Goal: Task Accomplishment & Management: Use online tool/utility

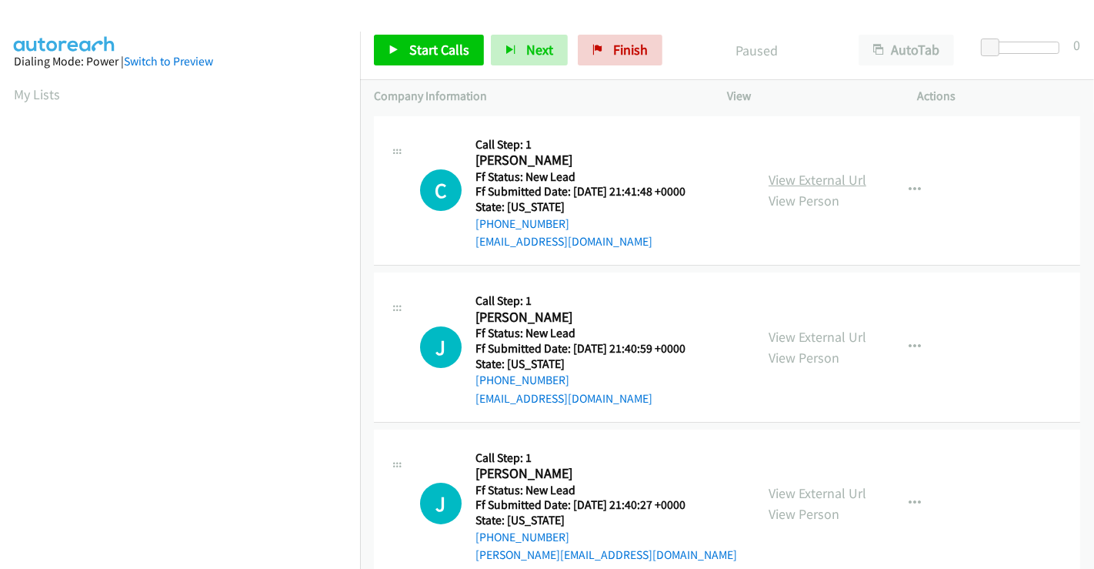
click at [810, 187] on link "View External Url" at bounding box center [818, 180] width 98 height 18
click at [816, 337] on link "View External Url" at bounding box center [818, 337] width 98 height 18
click at [804, 491] on link "View External Url" at bounding box center [818, 493] width 98 height 18
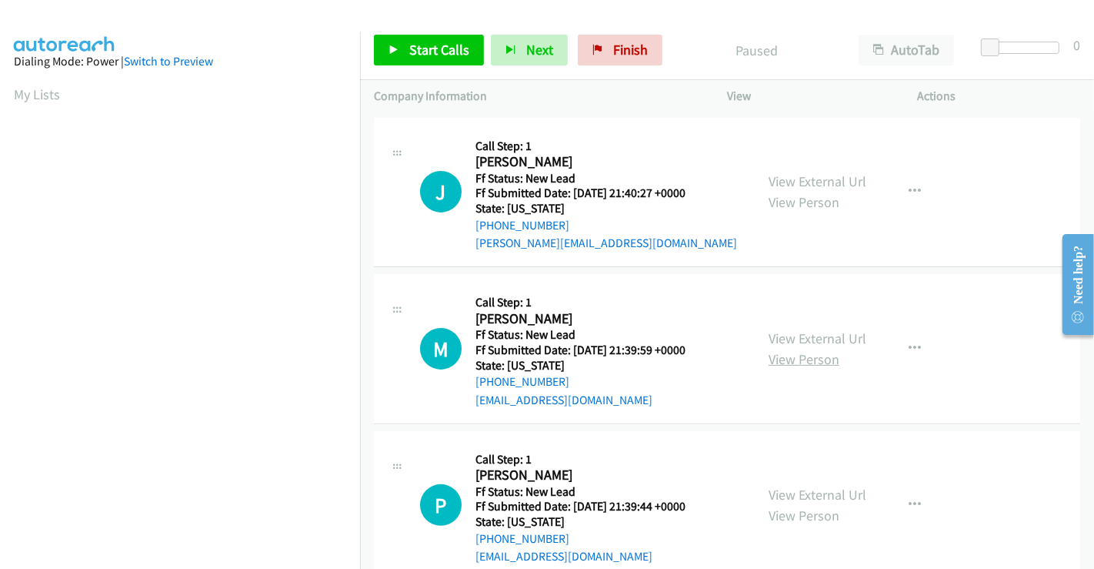
scroll to position [345, 0]
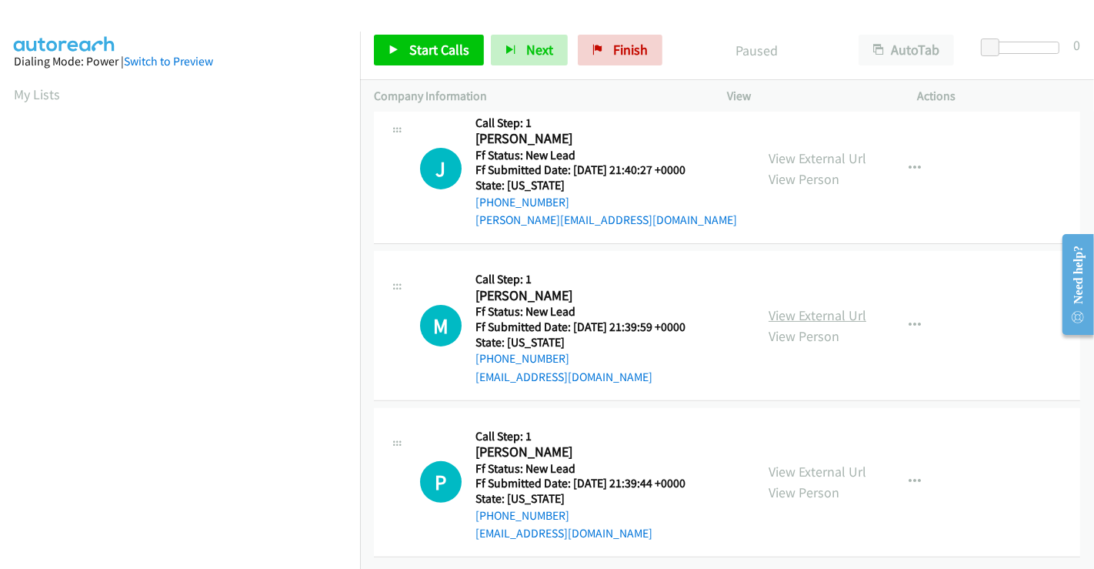
click at [789, 306] on link "View External Url" at bounding box center [818, 315] width 98 height 18
click at [795, 462] on link "View External Url" at bounding box center [818, 471] width 98 height 18
click at [434, 48] on span "Start Calls" at bounding box center [439, 50] width 60 height 18
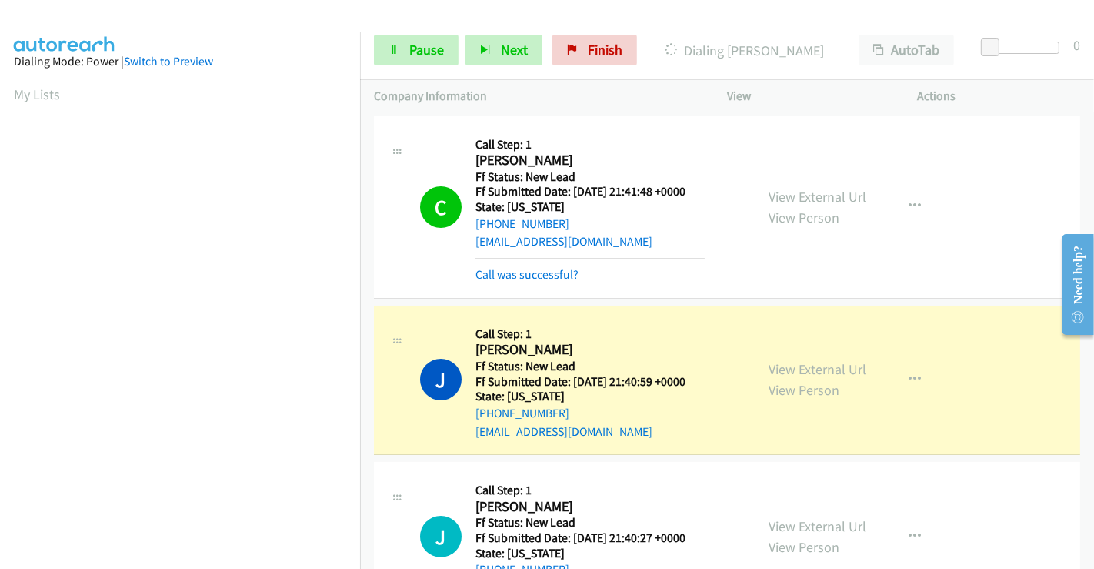
scroll to position [296, 0]
click at [503, 272] on link "Call was successful?" at bounding box center [526, 274] width 103 height 15
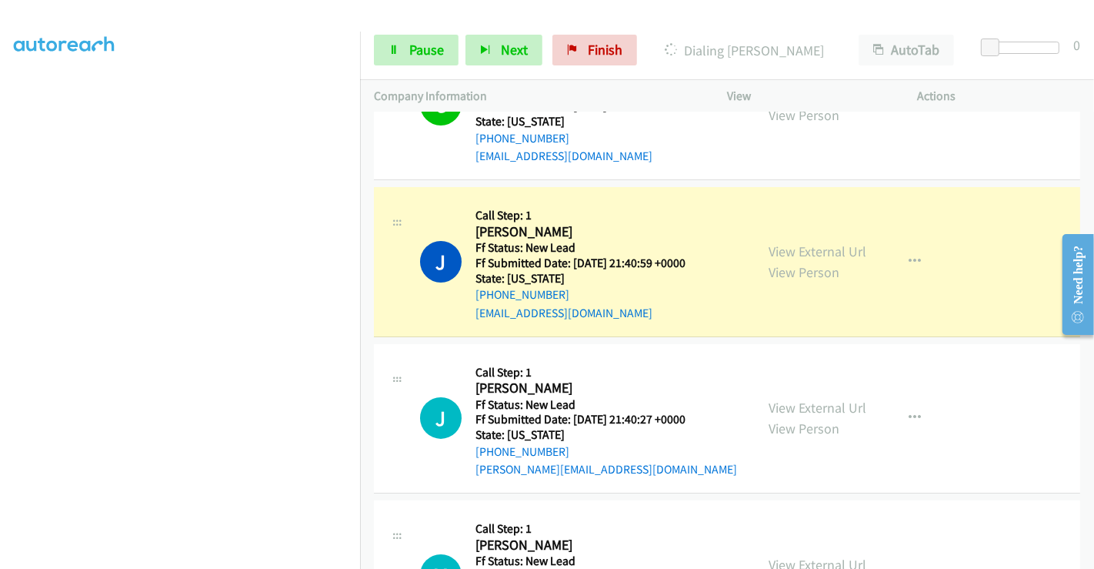
scroll to position [171, 0]
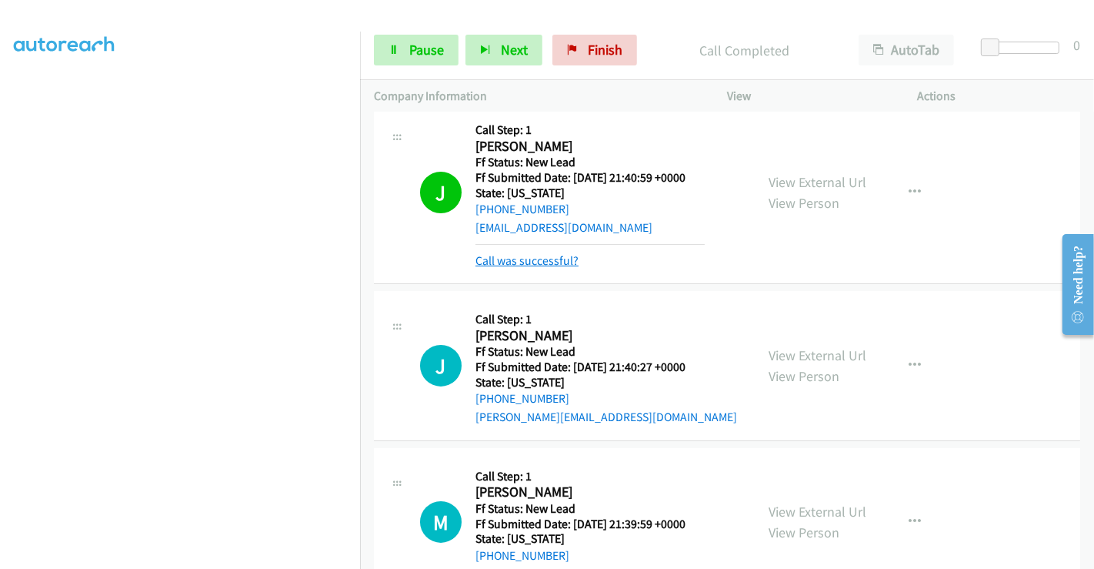
click at [559, 253] on link "Call was successful?" at bounding box center [526, 260] width 103 height 15
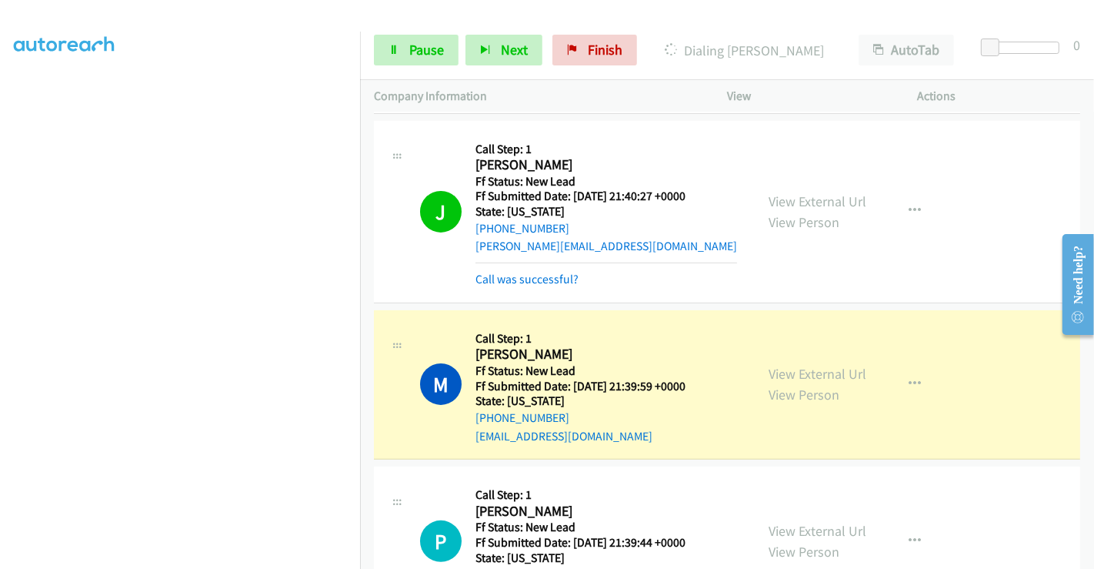
scroll to position [427, 0]
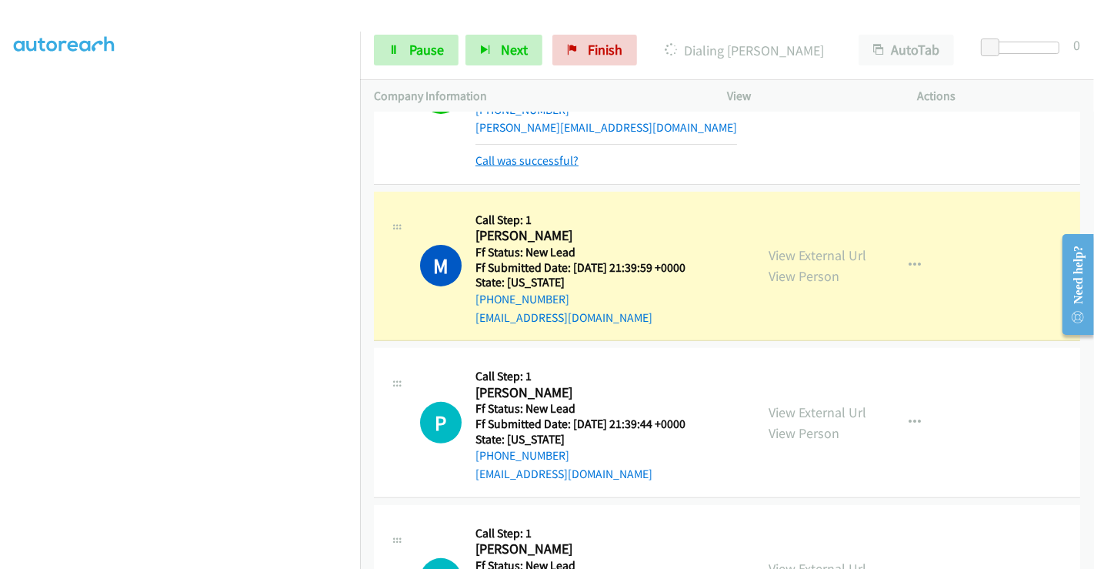
click at [517, 162] on link "Call was successful?" at bounding box center [526, 160] width 103 height 15
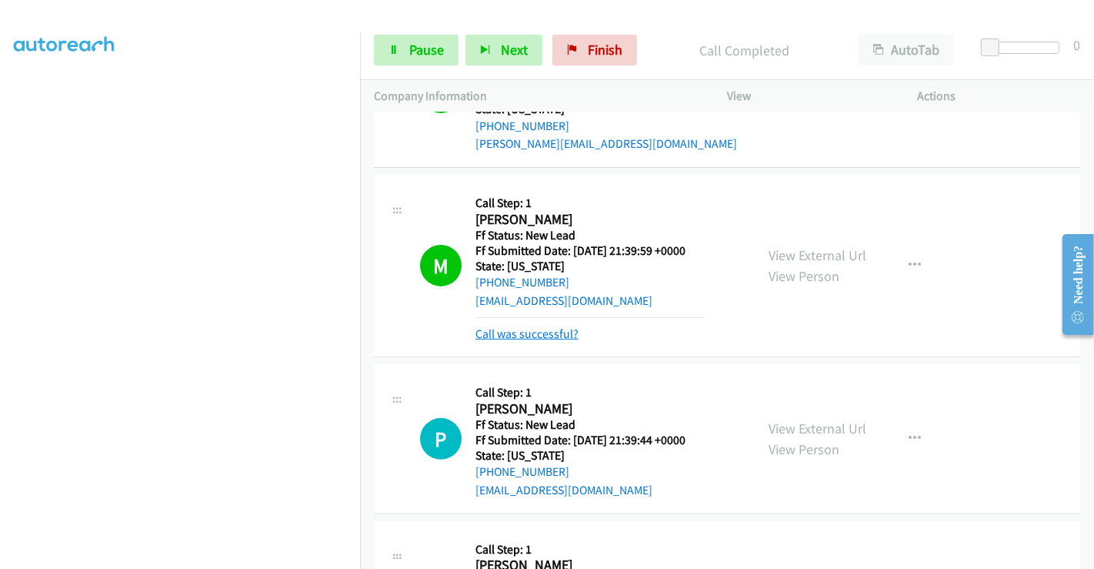
click at [547, 332] on link "Call was successful?" at bounding box center [526, 333] width 103 height 15
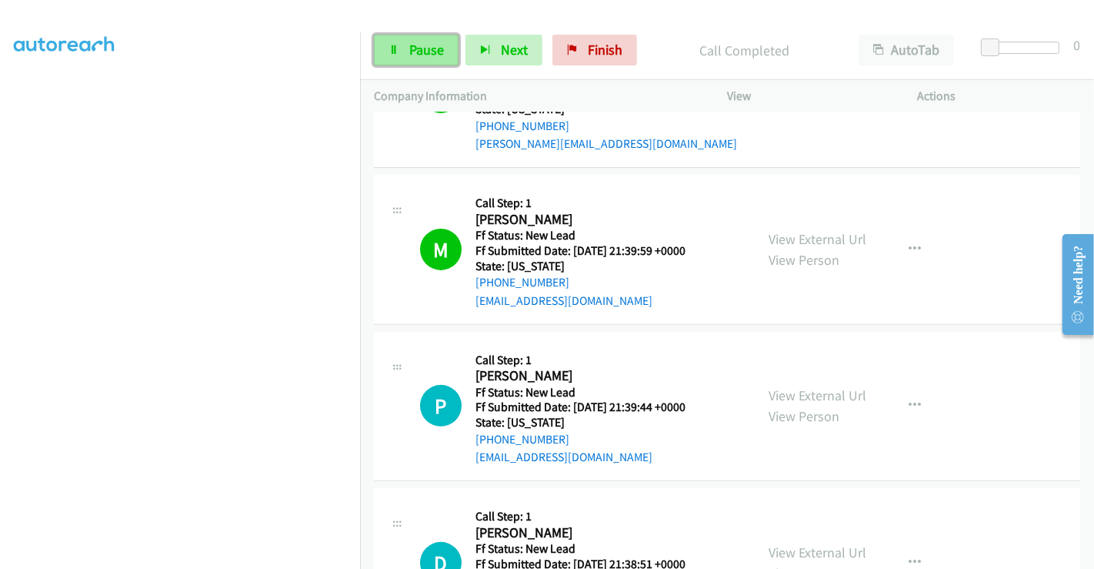
click at [404, 39] on link "Pause" at bounding box center [416, 50] width 85 height 31
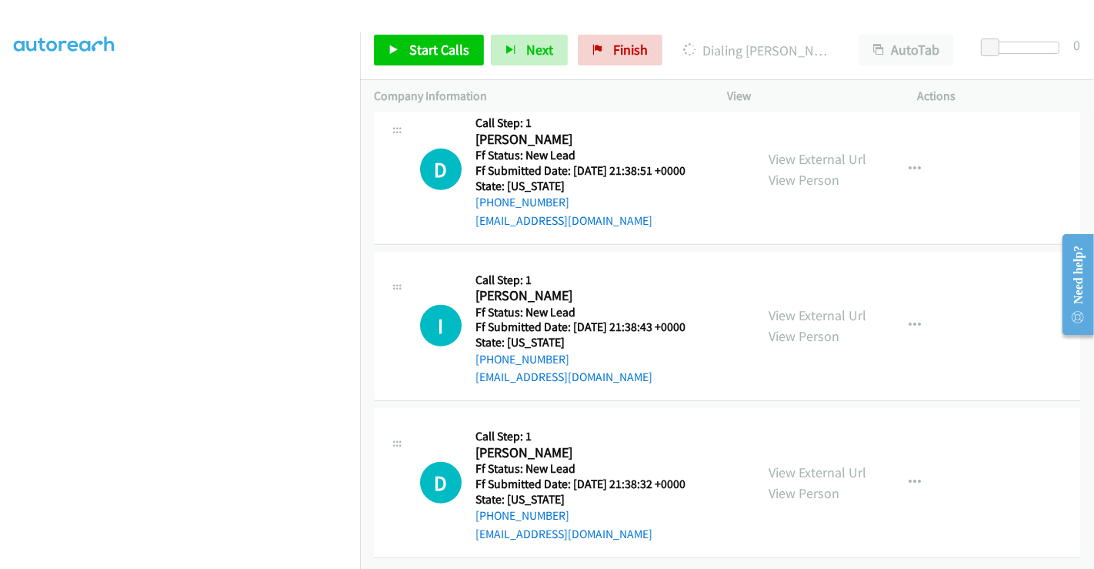
scroll to position [815, 0]
click at [801, 150] on link "View External Url" at bounding box center [818, 159] width 98 height 18
click at [798, 306] on link "View External Url" at bounding box center [818, 315] width 98 height 18
click at [793, 463] on link "View External Url" at bounding box center [818, 472] width 98 height 18
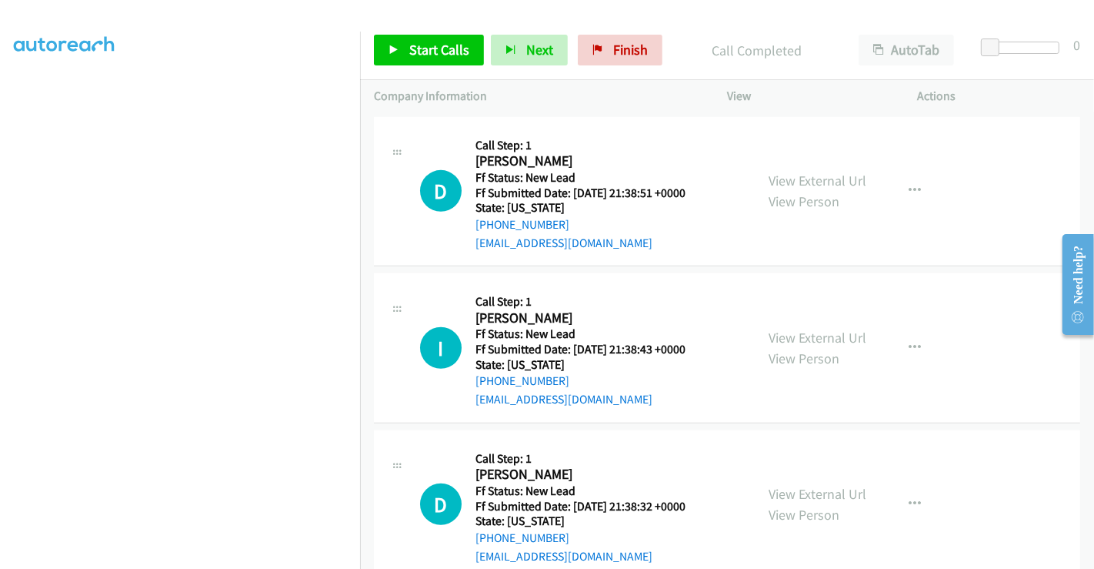
scroll to position [847, 0]
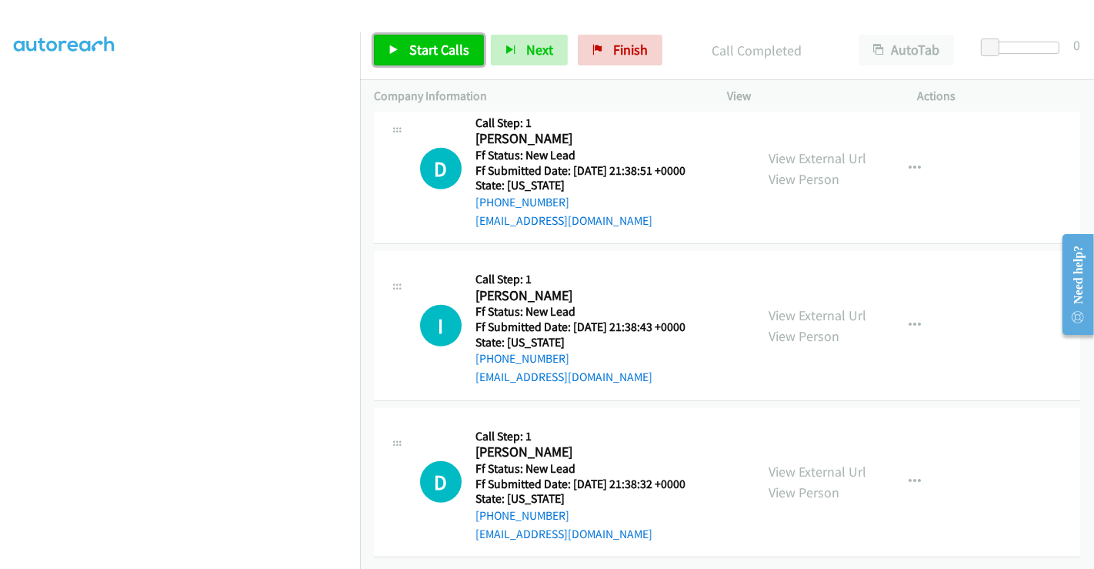
click at [431, 45] on span "Start Calls" at bounding box center [439, 50] width 60 height 18
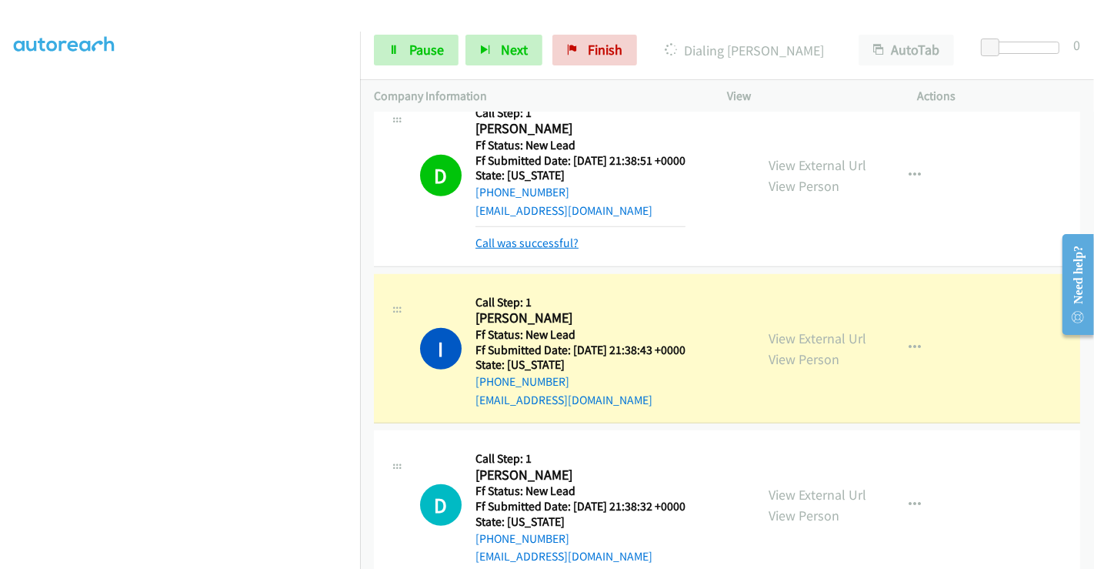
click at [514, 245] on link "Call was successful?" at bounding box center [526, 242] width 103 height 15
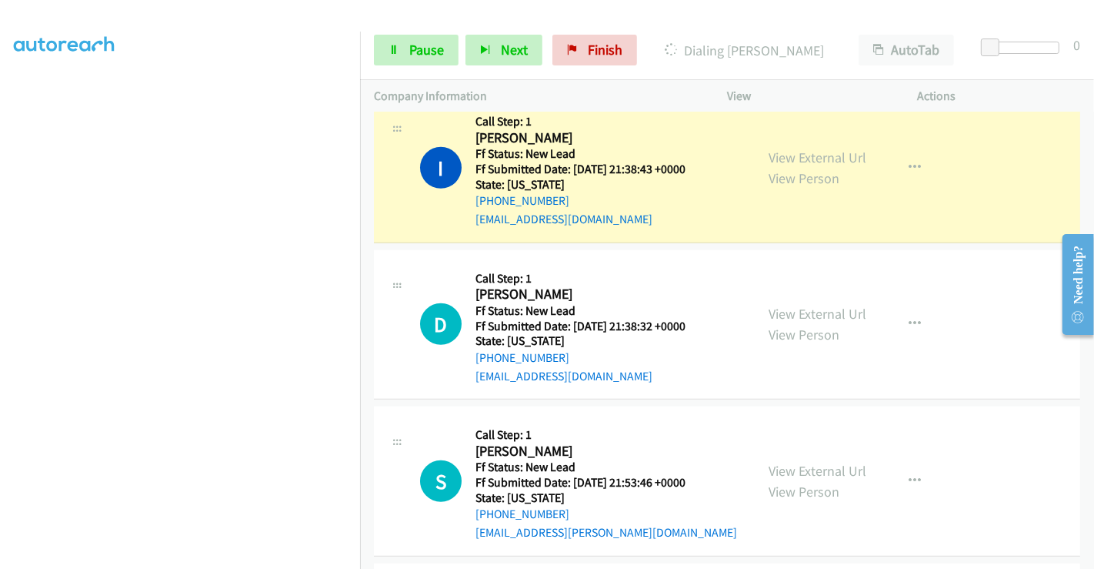
scroll to position [932, 0]
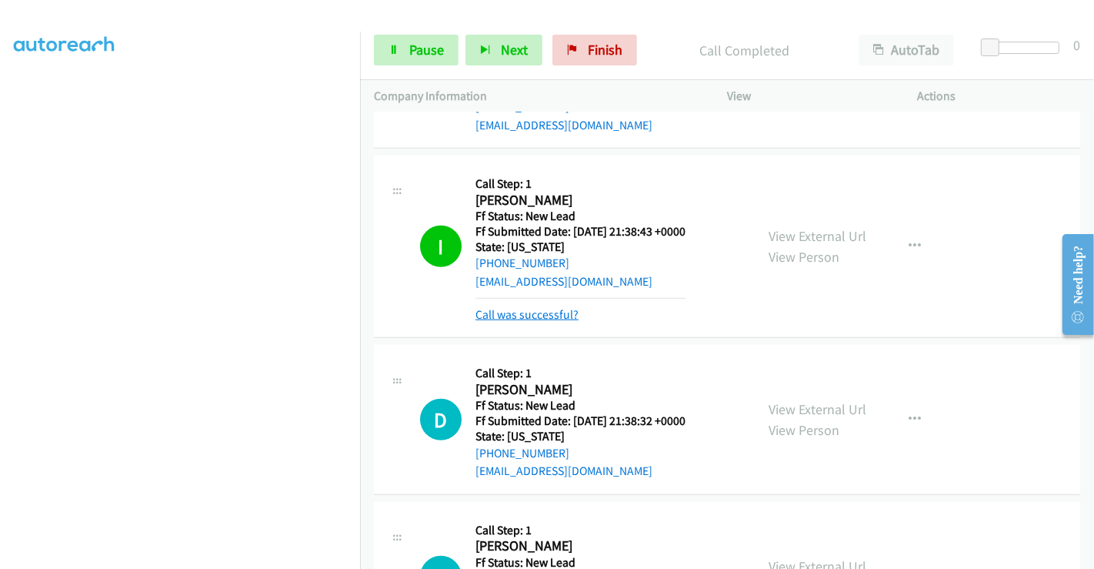
click at [531, 311] on link "Call was successful?" at bounding box center [526, 314] width 103 height 15
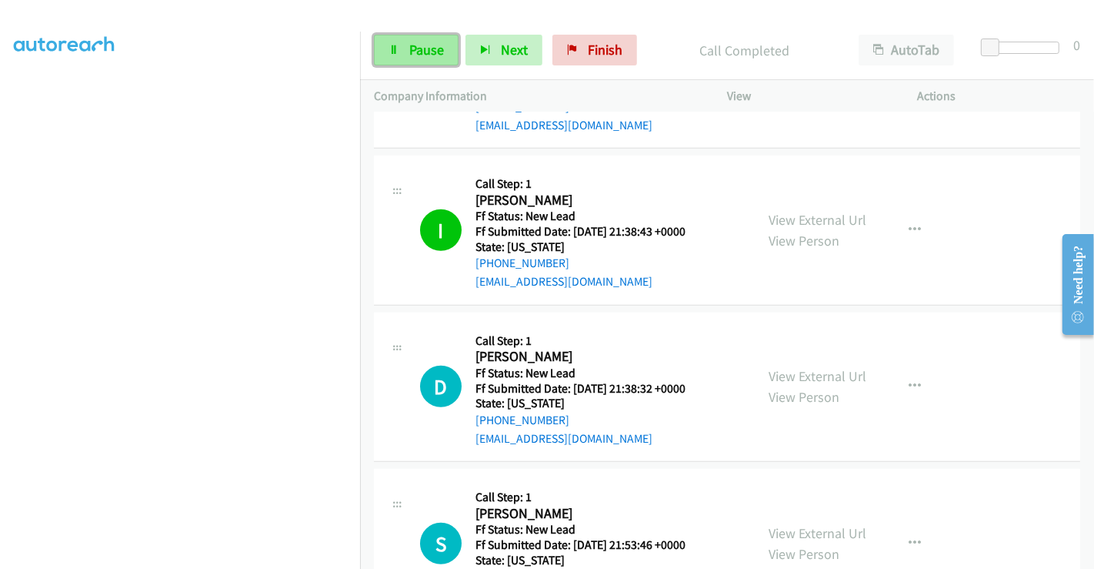
click at [407, 52] on link "Pause" at bounding box center [416, 50] width 85 height 31
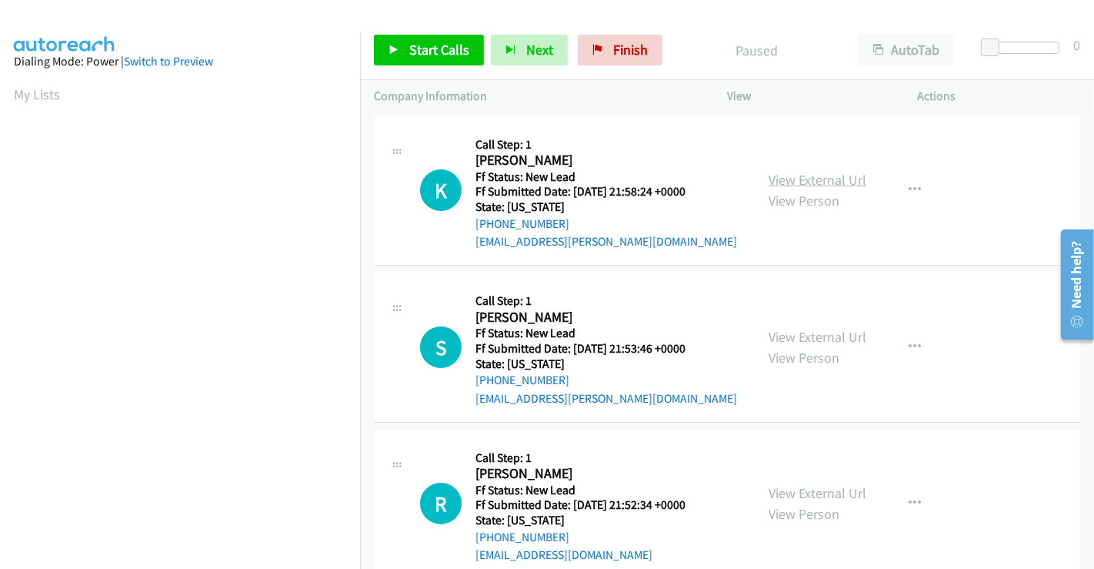
click at [829, 182] on link "View External Url" at bounding box center [818, 180] width 98 height 18
click at [817, 332] on link "View External Url" at bounding box center [818, 337] width 98 height 18
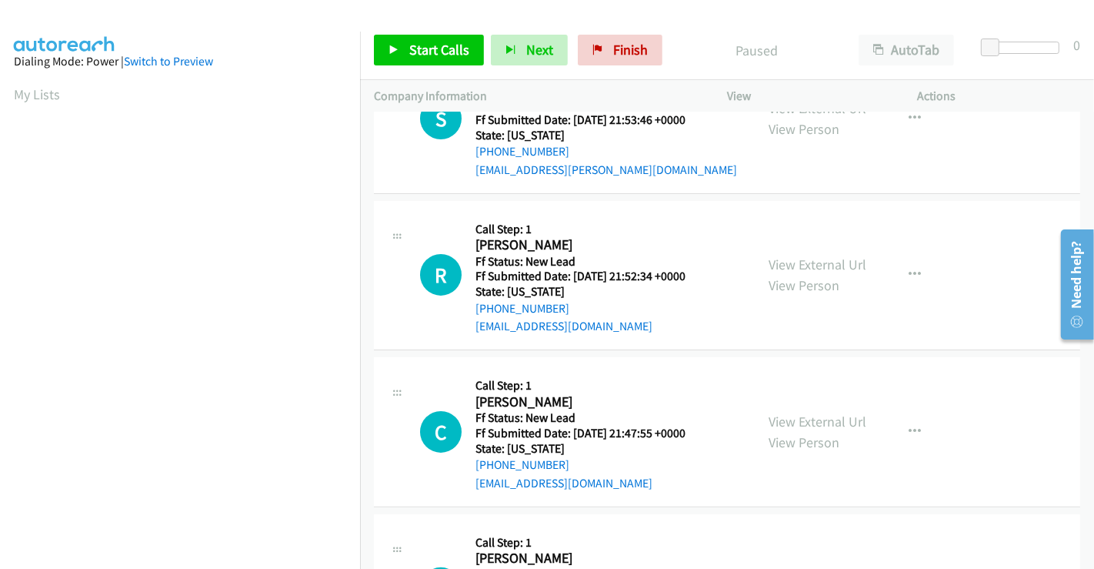
scroll to position [256, 0]
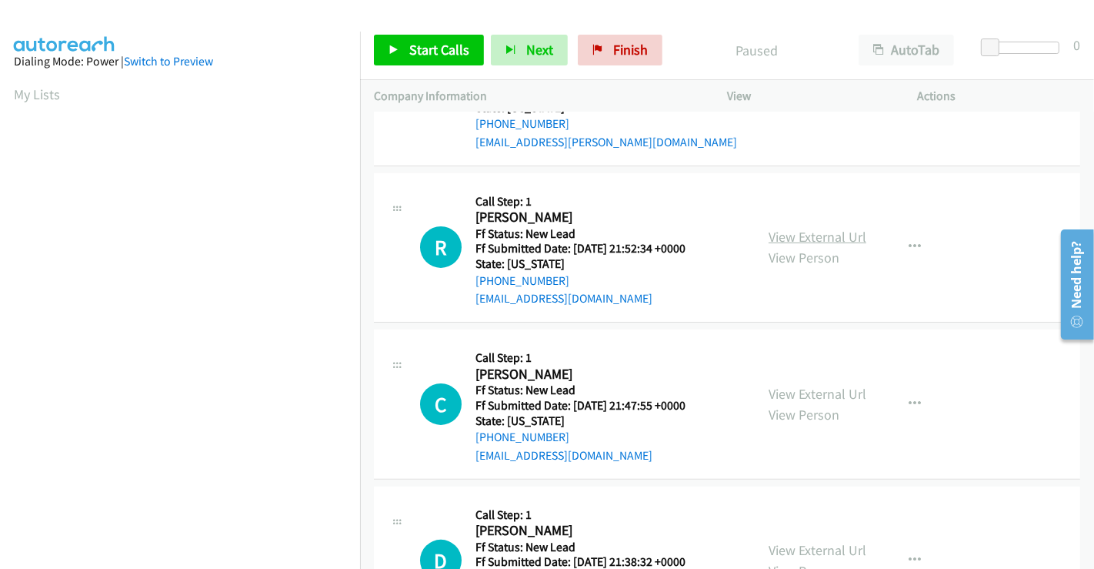
click at [799, 234] on link "View External Url" at bounding box center [818, 237] width 98 height 18
click at [792, 388] on link "View External Url" at bounding box center [818, 394] width 98 height 18
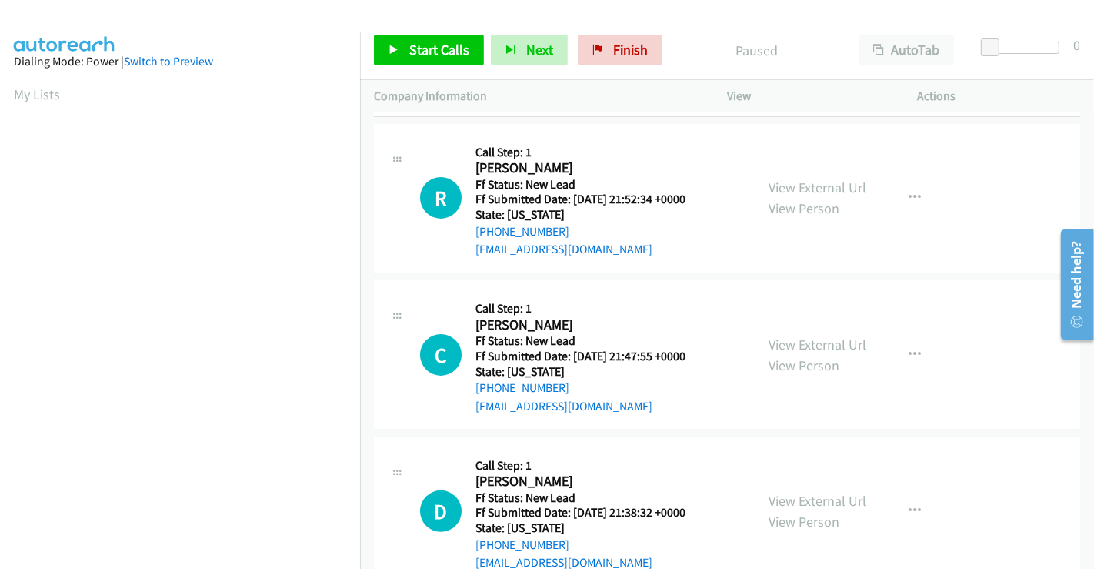
scroll to position [345, 0]
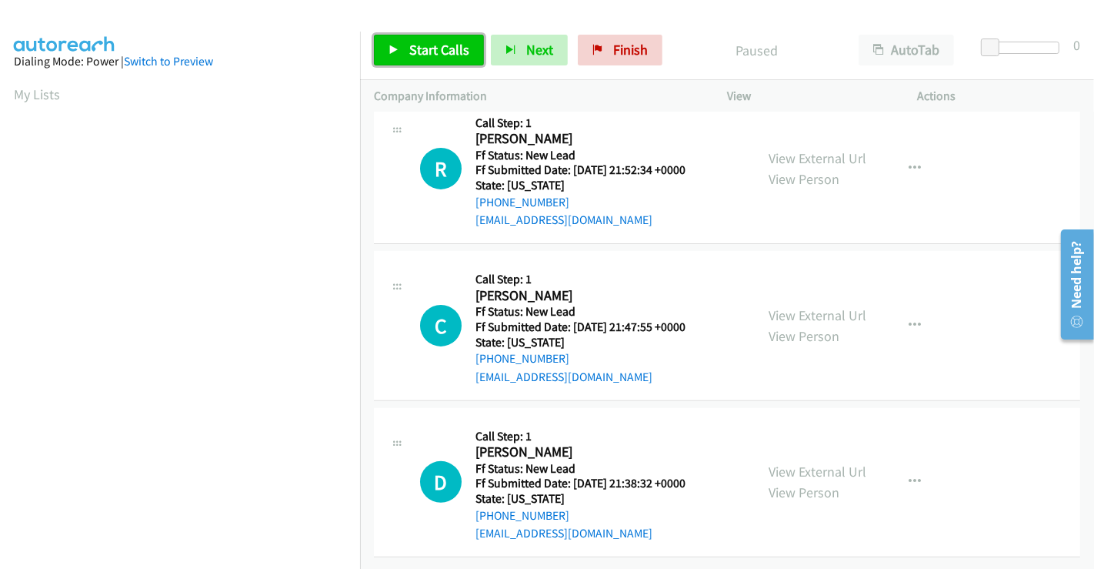
click at [425, 54] on span "Start Calls" at bounding box center [439, 50] width 60 height 18
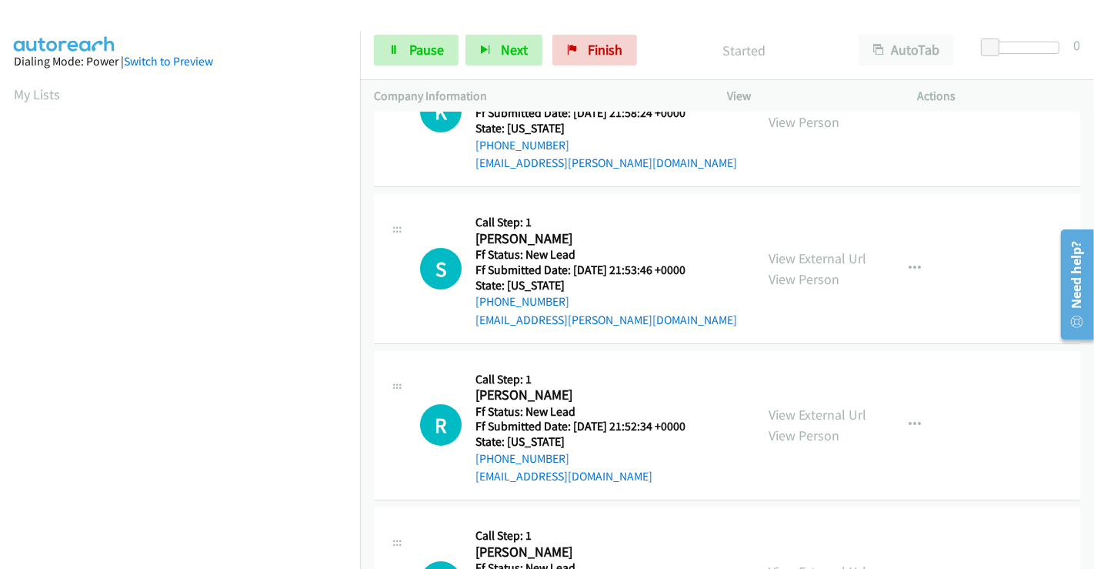
scroll to position [0, 0]
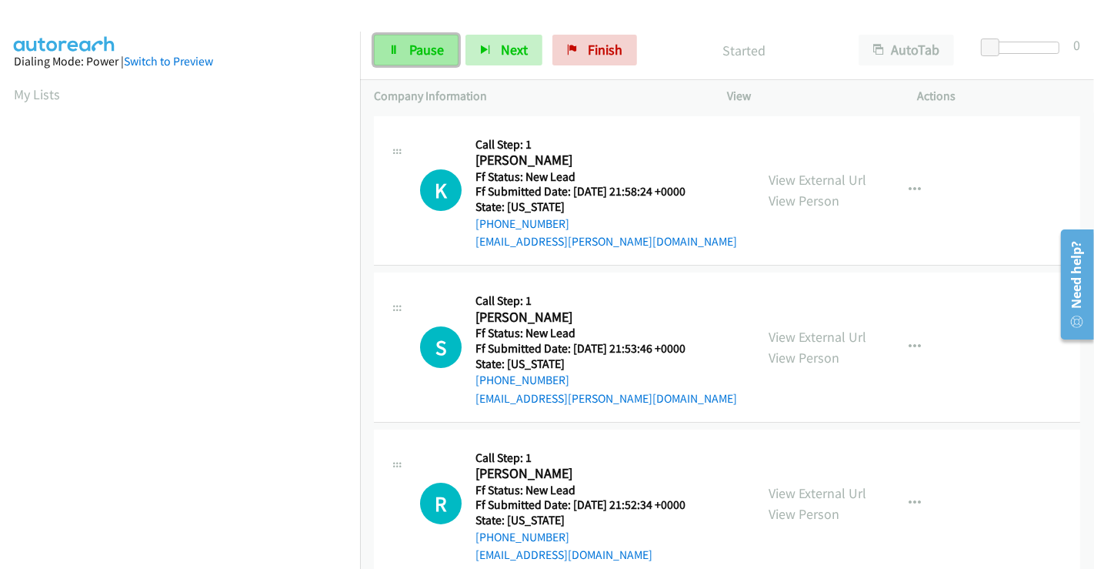
click at [425, 45] on span "Pause" at bounding box center [426, 50] width 35 height 18
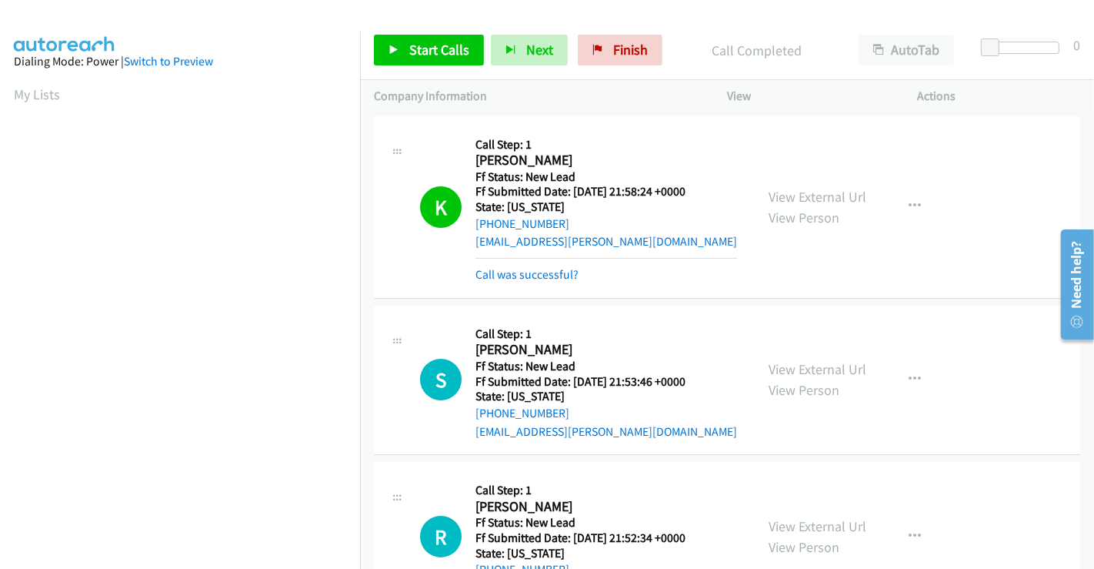
scroll to position [296, 0]
click at [441, 44] on span "Start Calls" at bounding box center [439, 50] width 60 height 18
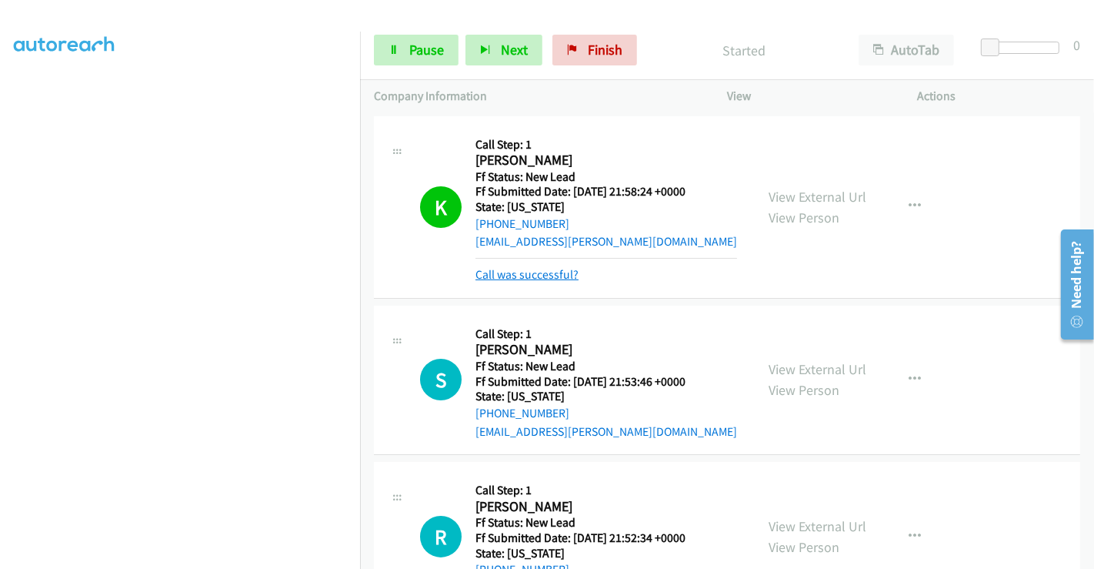
click at [545, 275] on link "Call was successful?" at bounding box center [526, 274] width 103 height 15
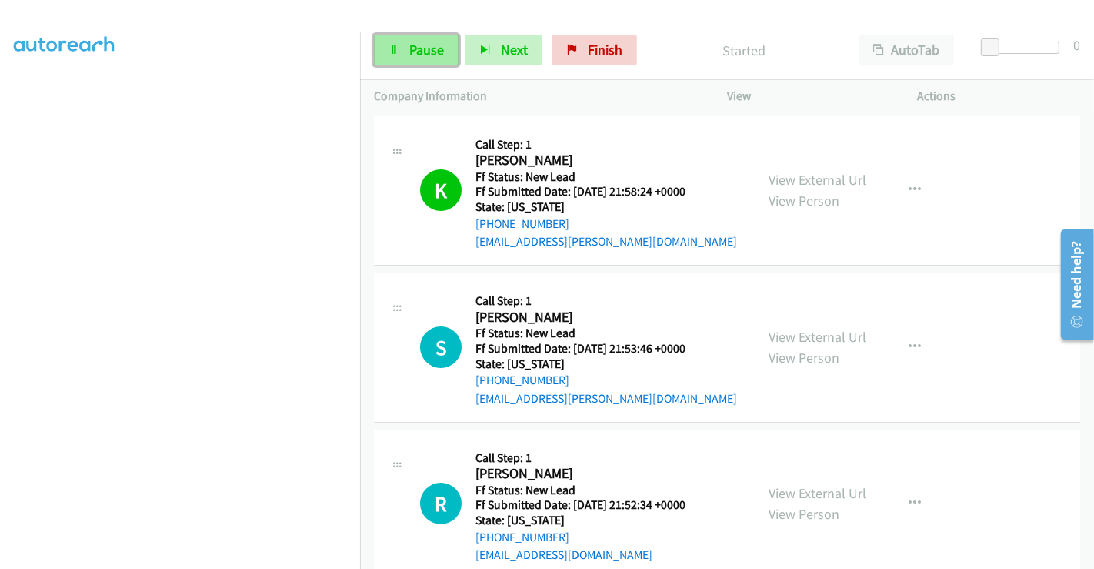
click at [420, 44] on span "Pause" at bounding box center [426, 50] width 35 height 18
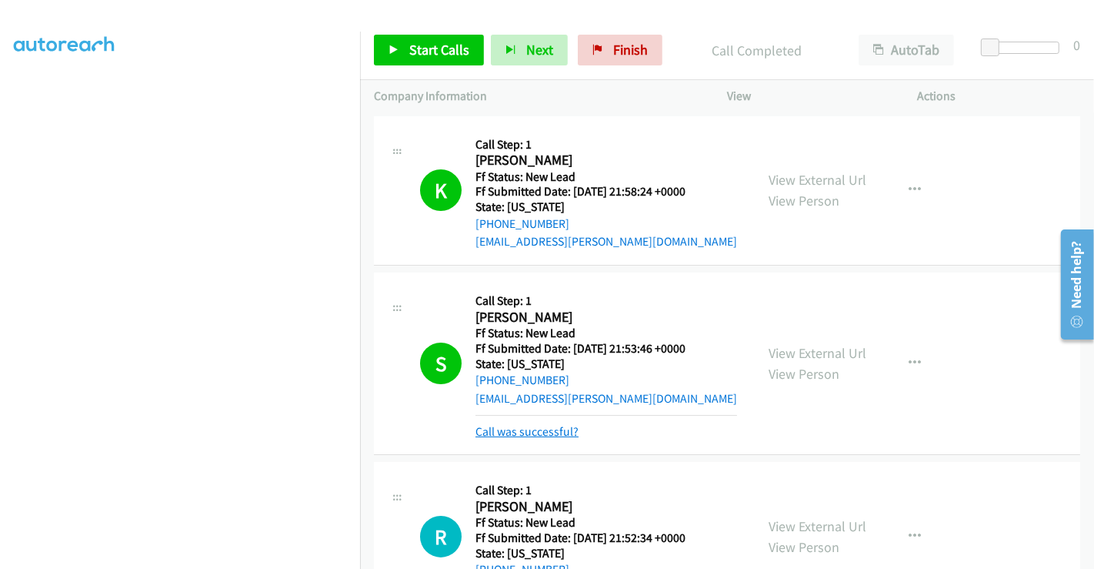
click at [535, 434] on link "Call was successful?" at bounding box center [526, 431] width 103 height 15
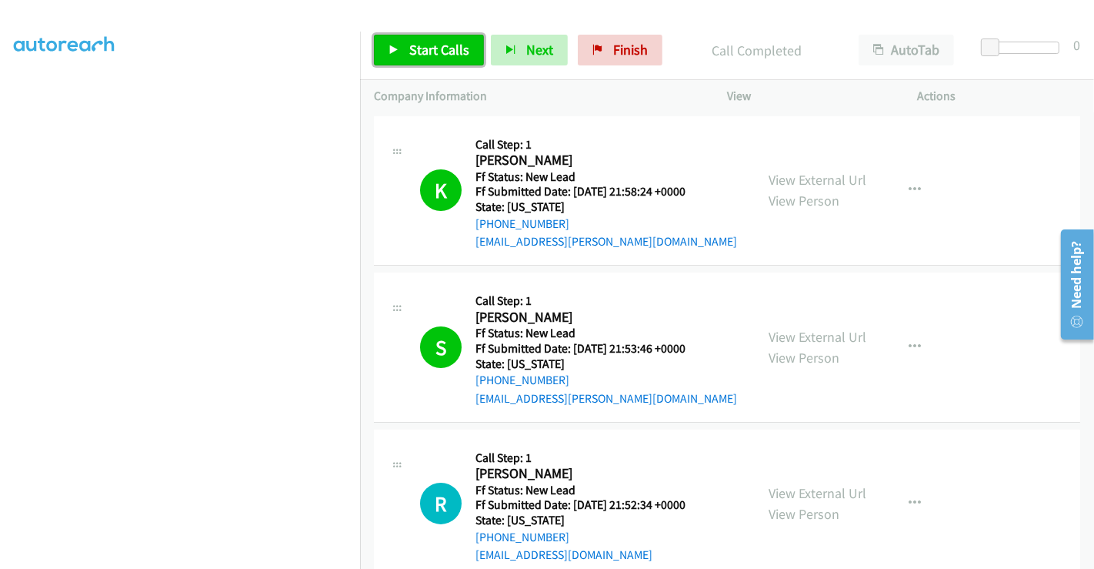
click at [429, 55] on span "Start Calls" at bounding box center [439, 50] width 60 height 18
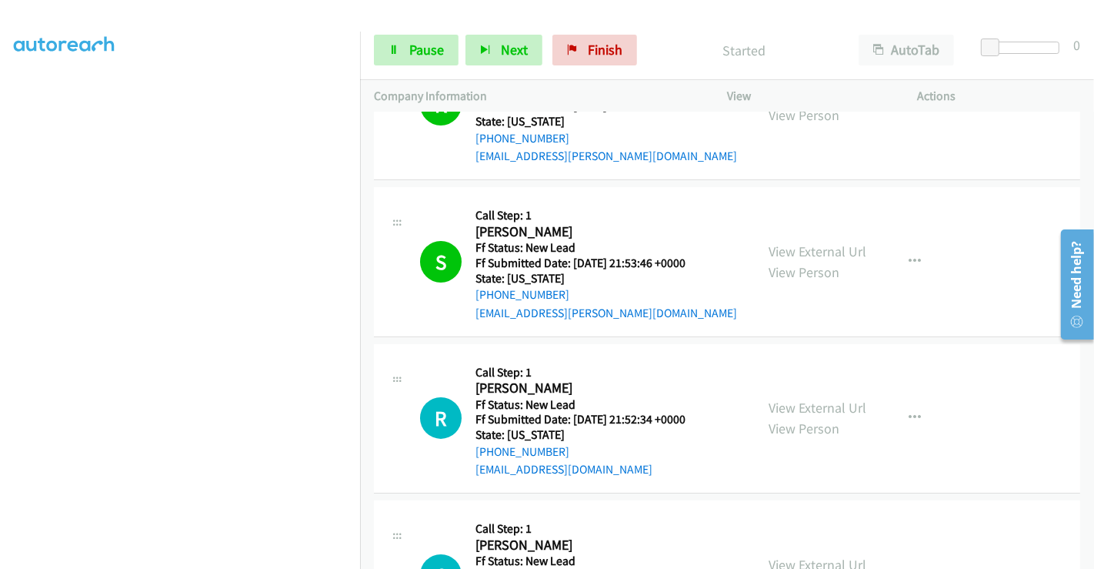
scroll to position [171, 0]
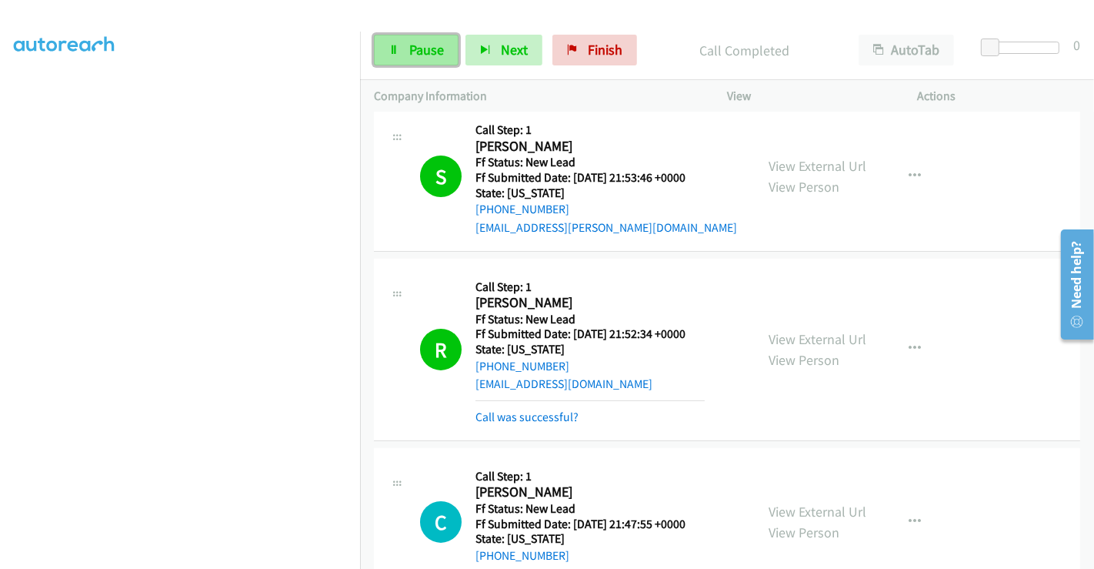
click at [423, 43] on span "Pause" at bounding box center [426, 50] width 35 height 18
click at [423, 44] on span "Pause" at bounding box center [426, 50] width 35 height 18
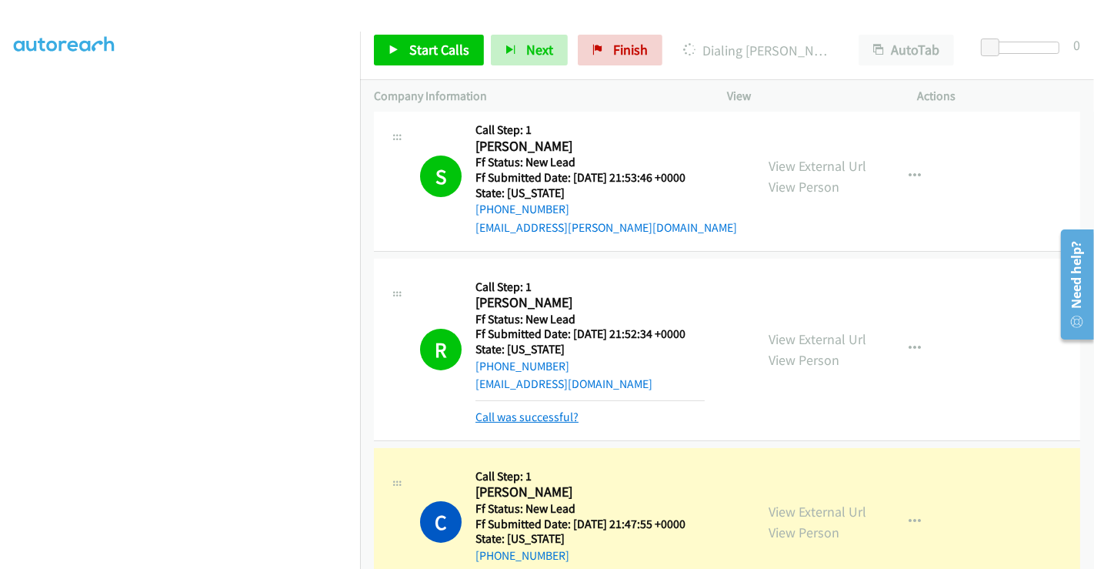
click at [537, 412] on link "Call was successful?" at bounding box center [526, 416] width 103 height 15
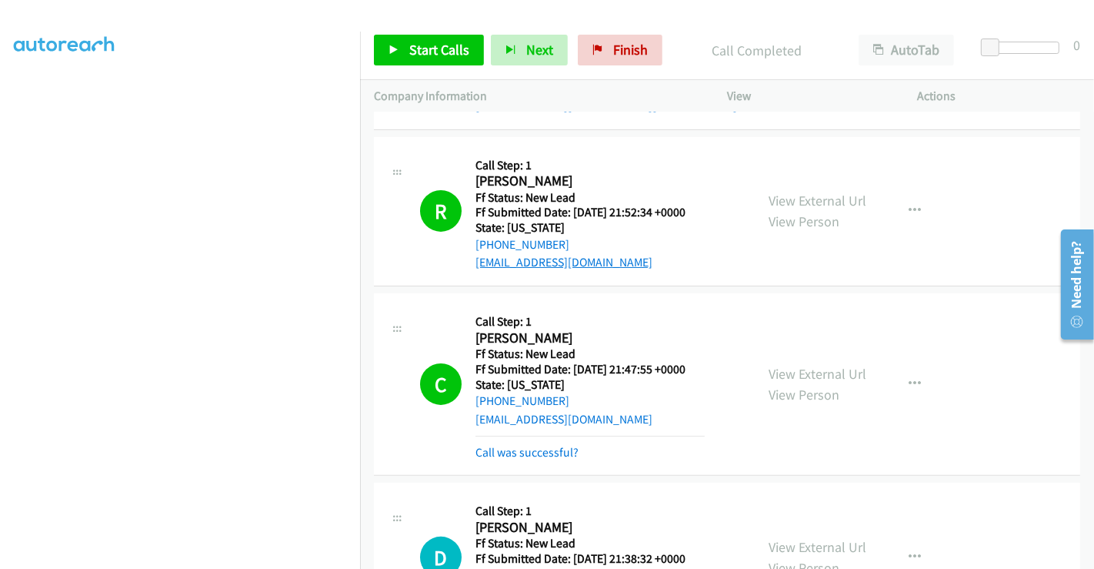
scroll to position [378, 0]
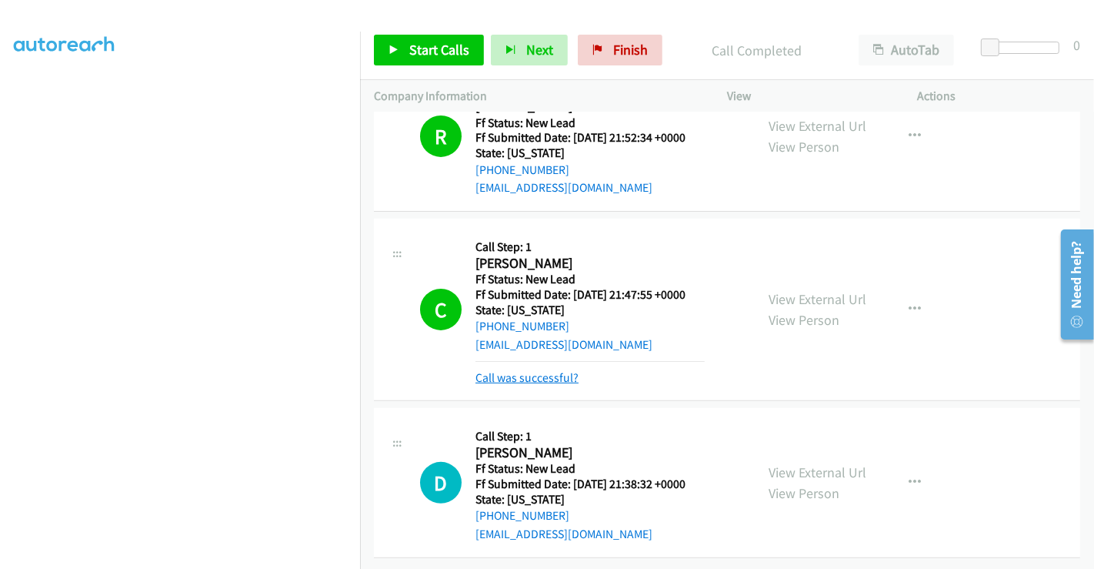
click at [542, 370] on link "Call was successful?" at bounding box center [526, 377] width 103 height 15
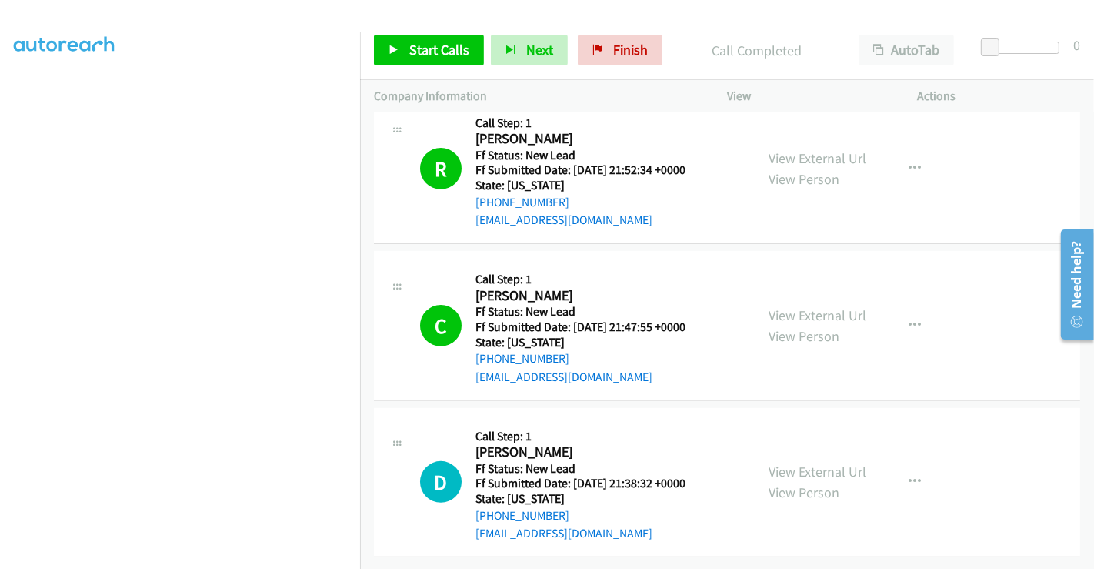
scroll to position [345, 0]
click at [416, 62] on link "Start Calls" at bounding box center [429, 50] width 110 height 31
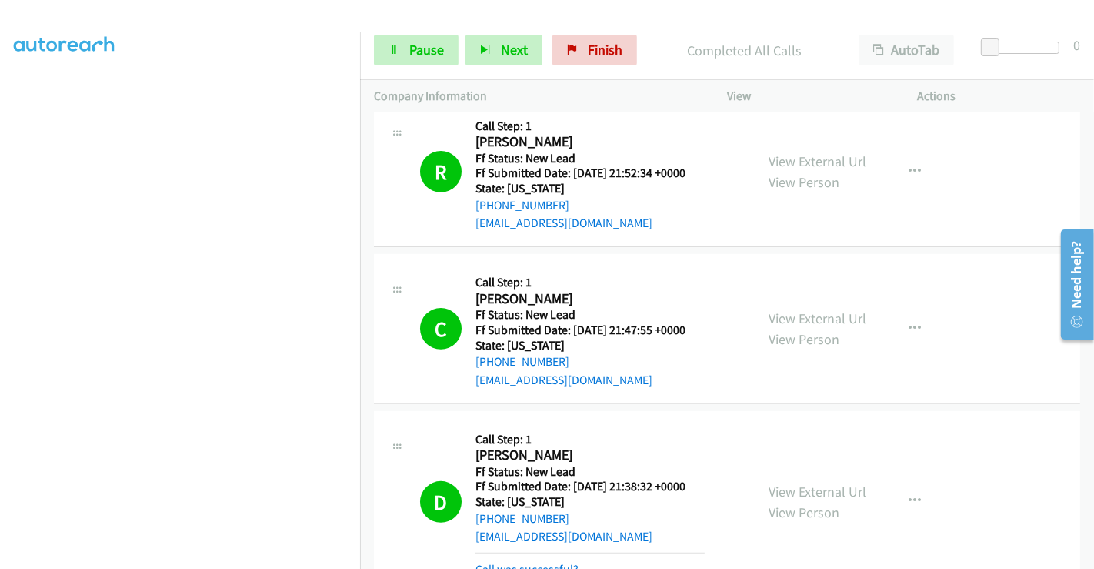
scroll to position [448, 0]
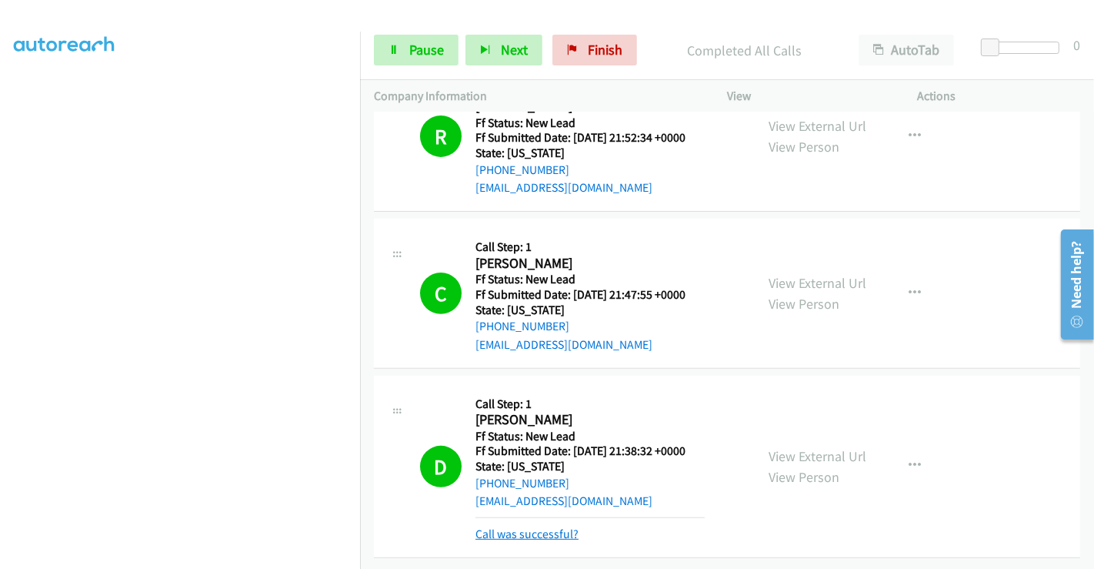
click at [523, 526] on link "Call was successful?" at bounding box center [526, 533] width 103 height 15
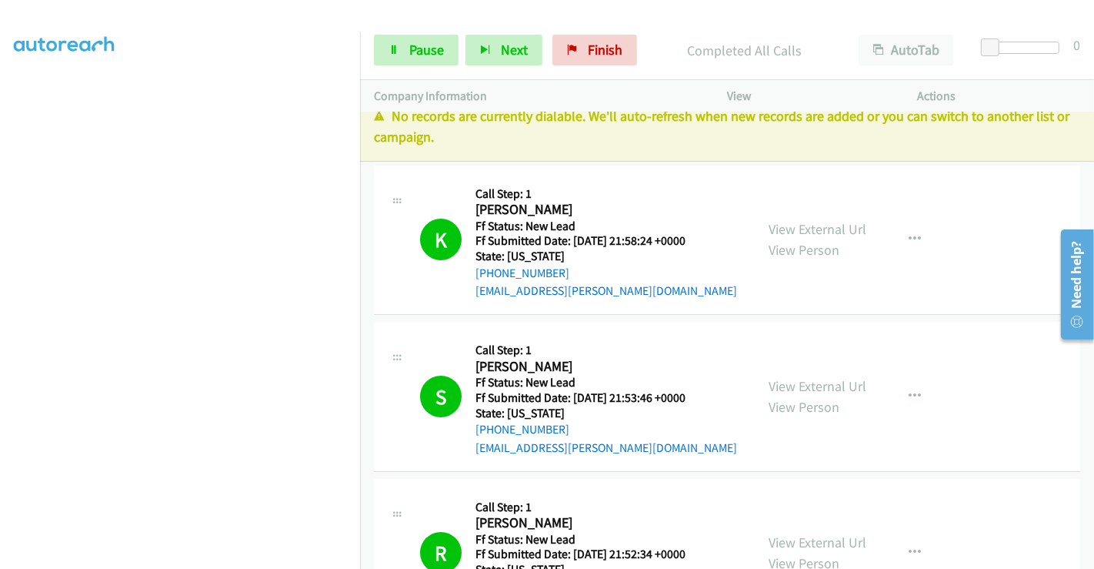
scroll to position [0, 0]
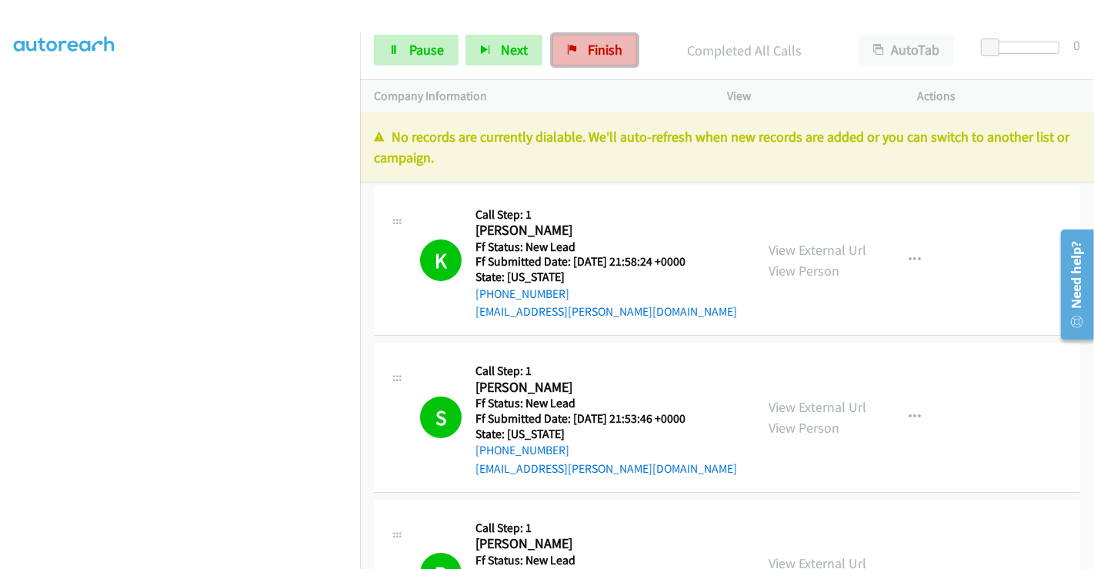
click at [579, 52] on link "Finish" at bounding box center [594, 50] width 85 height 31
